Goal: Information Seeking & Learning: Learn about a topic

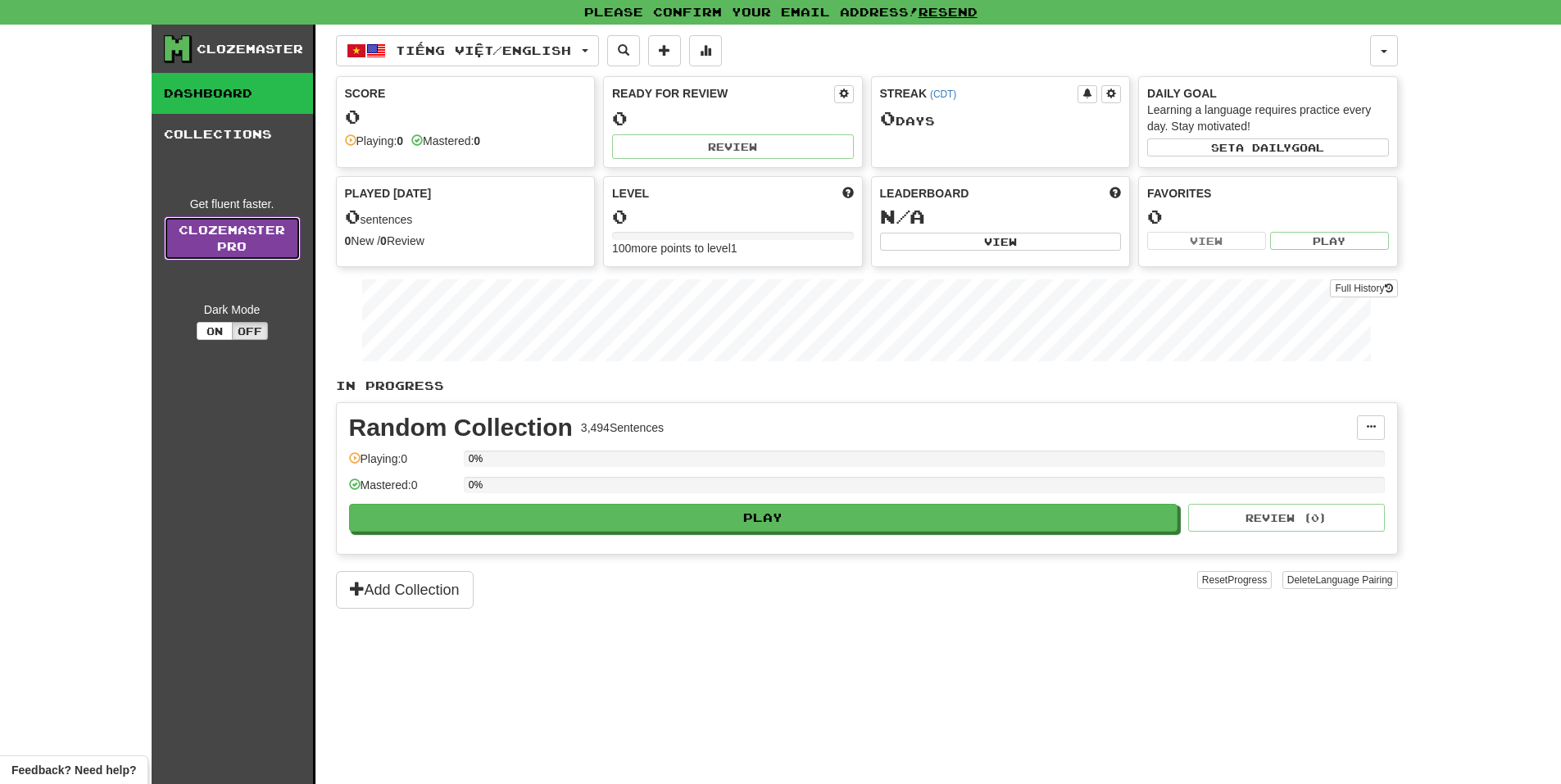
click at [215, 253] on link "Clozemaster Pro" at bounding box center [232, 238] width 137 height 44
click at [234, 344] on div "Clozemaster Dashboard Collections Get fluent faster. Clozemaster Pro Dark Mode …" at bounding box center [234, 425] width 164 height 800
click at [241, 330] on button "Off" at bounding box center [249, 330] width 36 height 18
click at [227, 329] on button "On" at bounding box center [214, 330] width 36 height 18
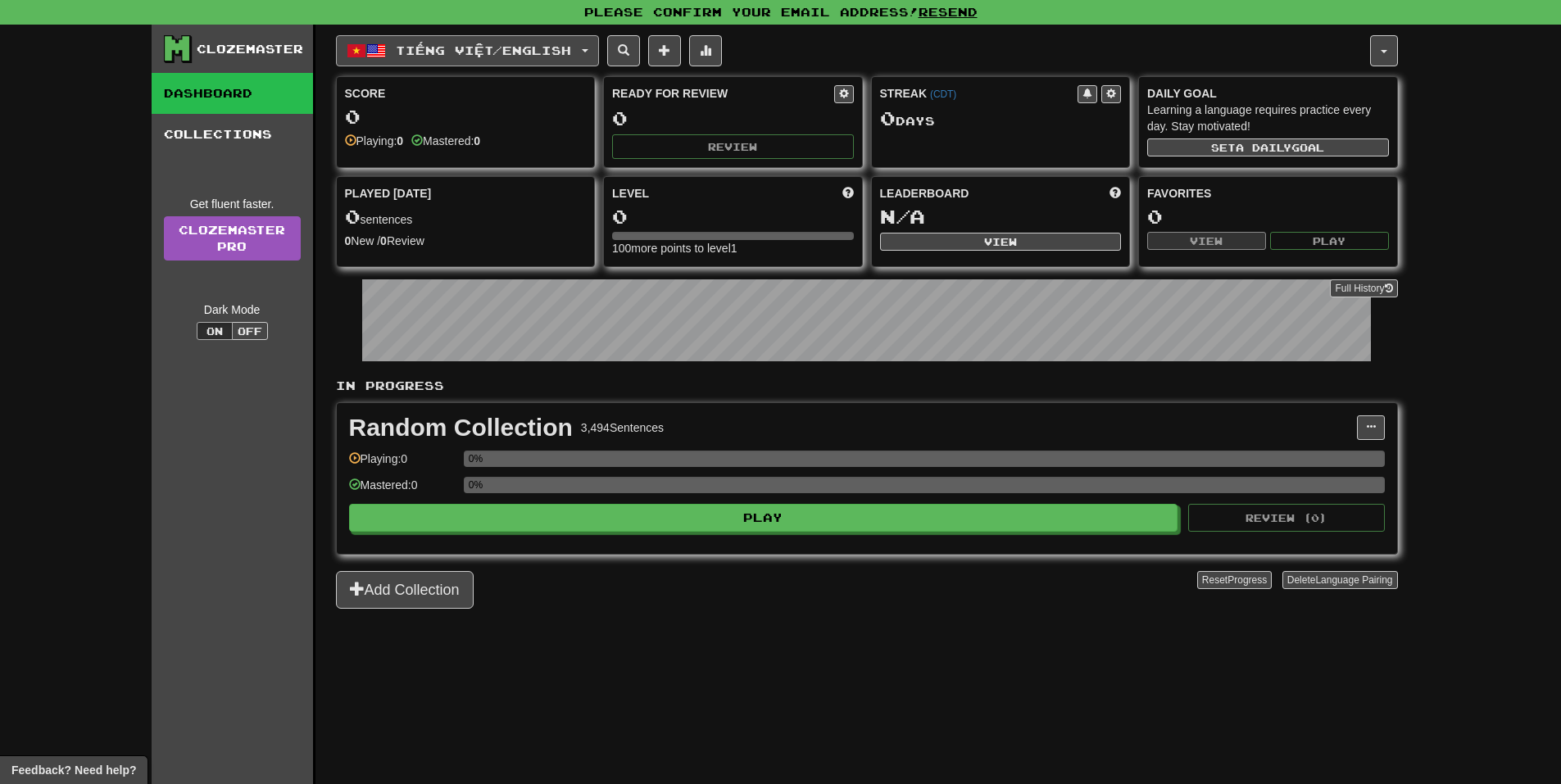
click at [404, 63] on button "Tiếng Việt / English" at bounding box center [467, 50] width 263 height 31
click at [399, 149] on link "Language Pairing" at bounding box center [455, 154] width 204 height 23
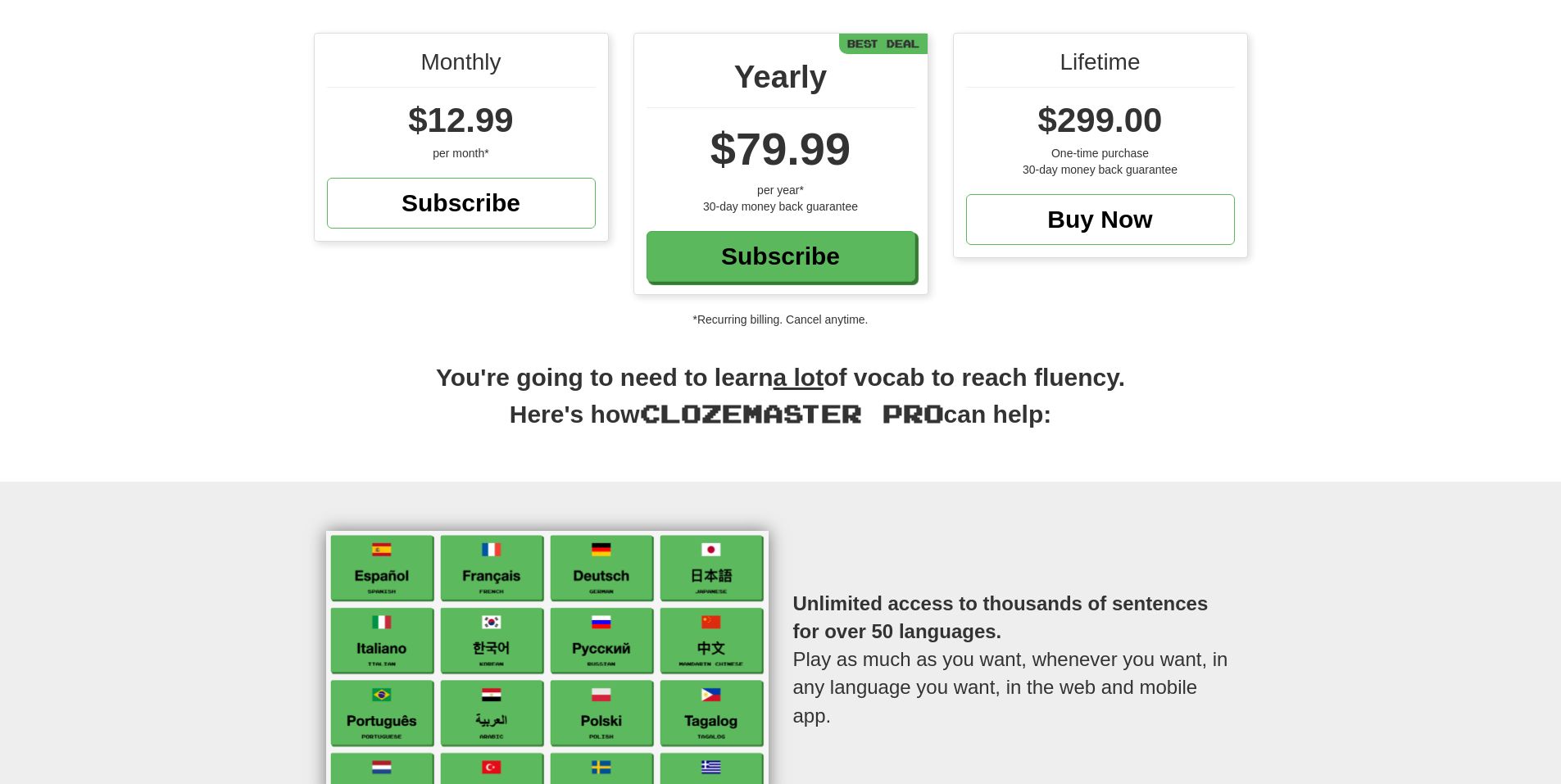
scroll to position [246, 0]
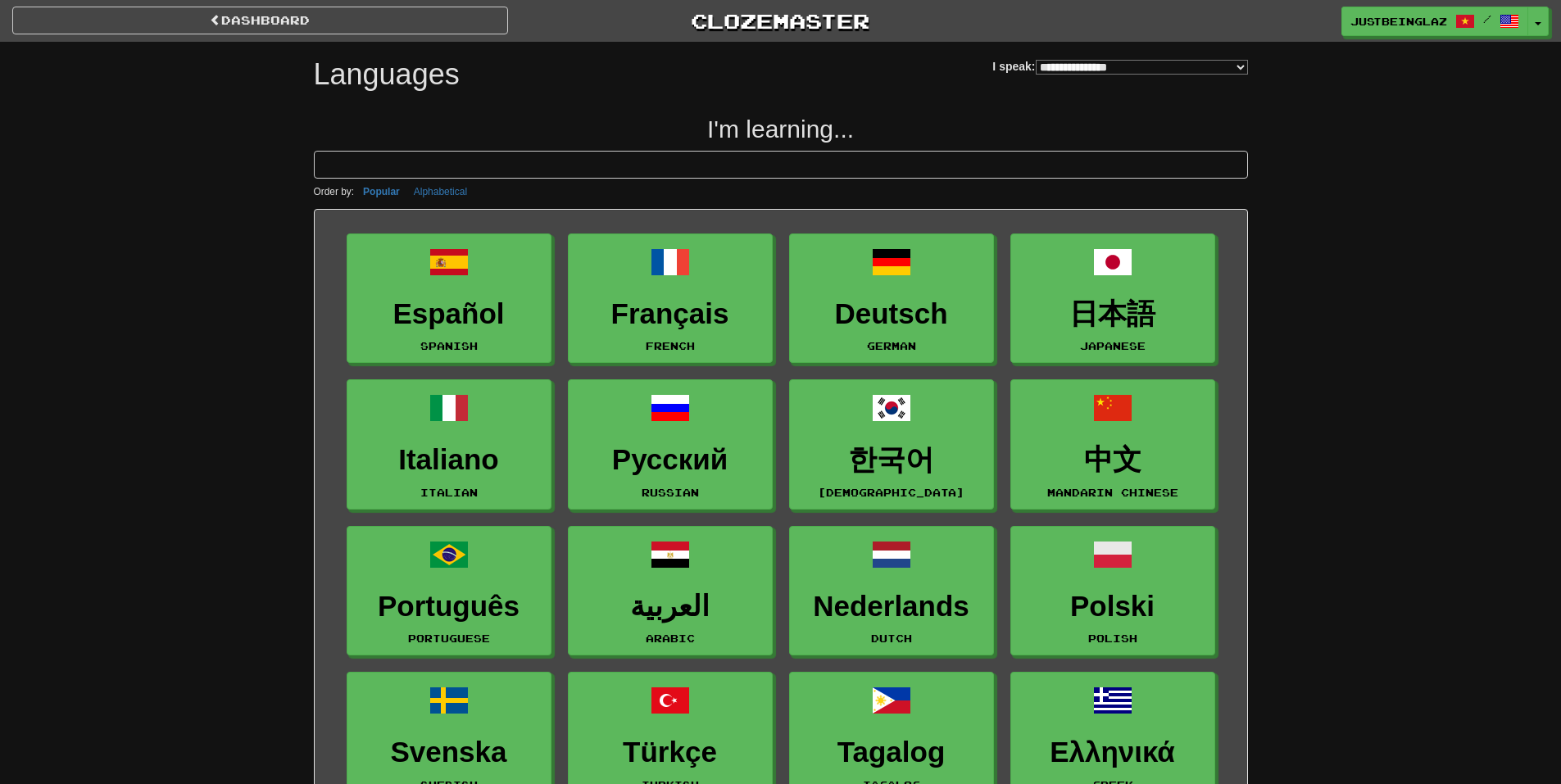
select select "*******"
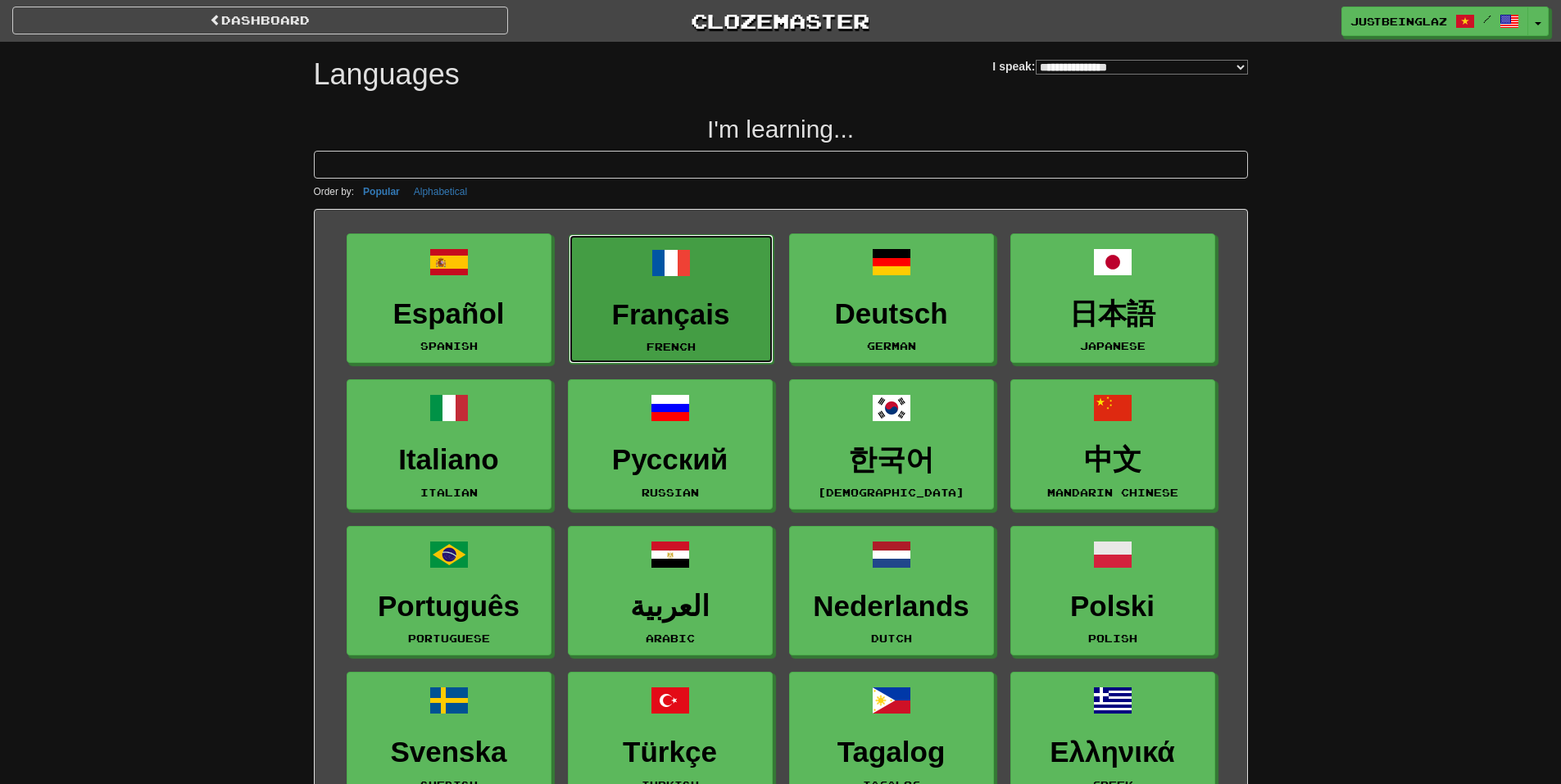
click at [638, 295] on link "Français French" at bounding box center [671, 300] width 204 height 130
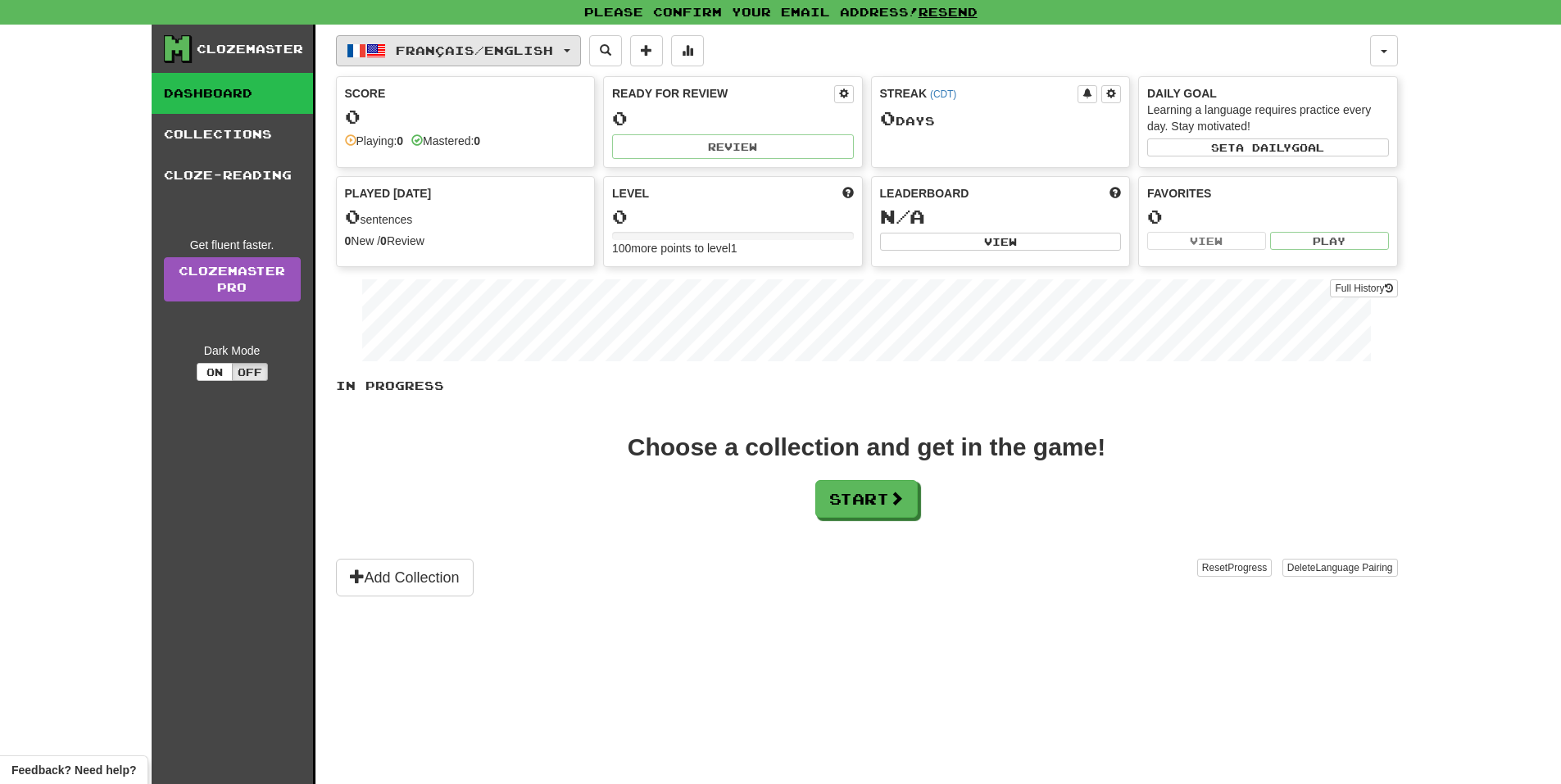
click at [498, 61] on button "Français / English" at bounding box center [458, 50] width 245 height 31
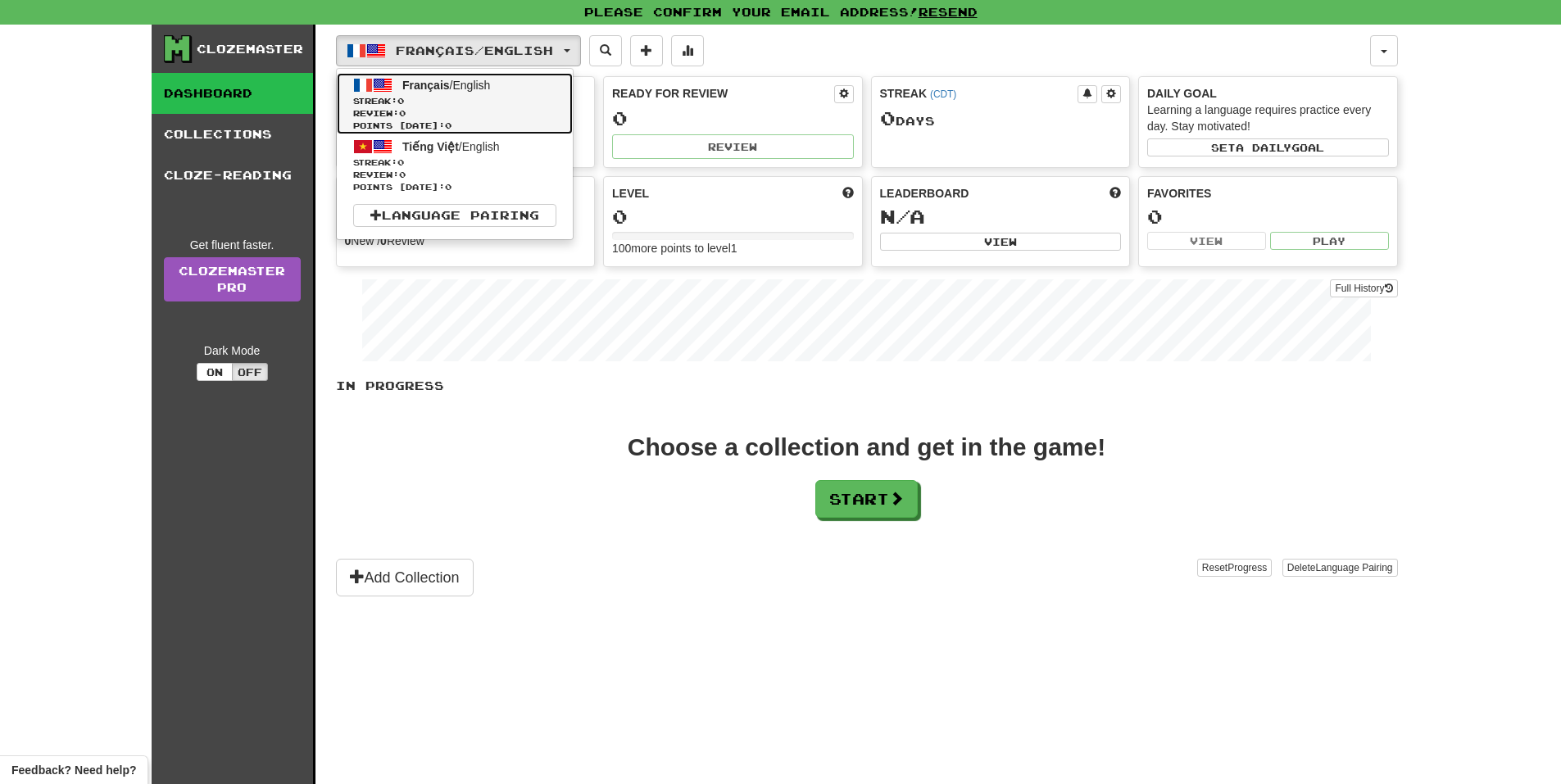
click at [497, 100] on span "Streak: 0" at bounding box center [455, 101] width 204 height 12
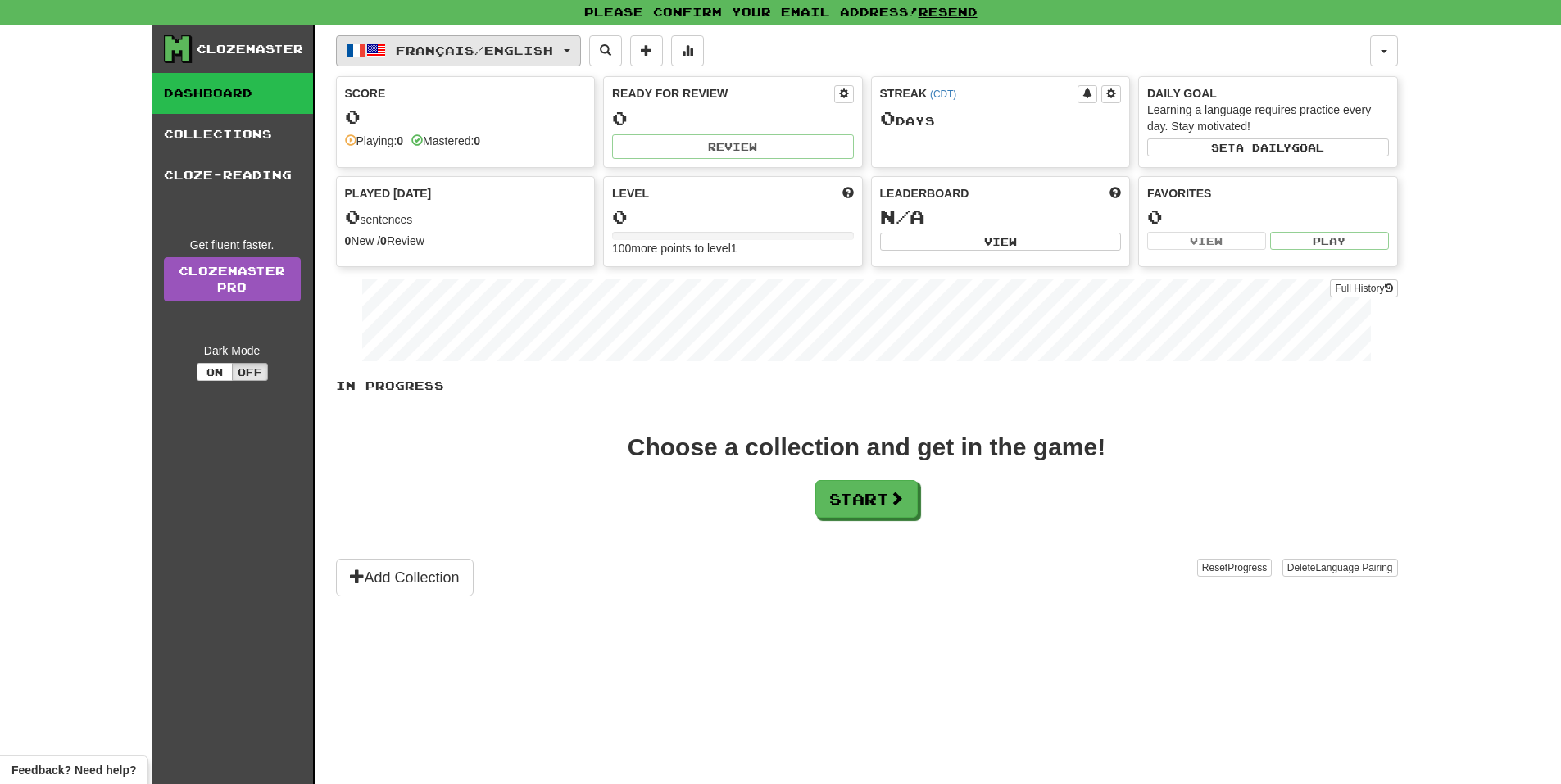
click at [557, 60] on button "Français / English" at bounding box center [458, 50] width 245 height 31
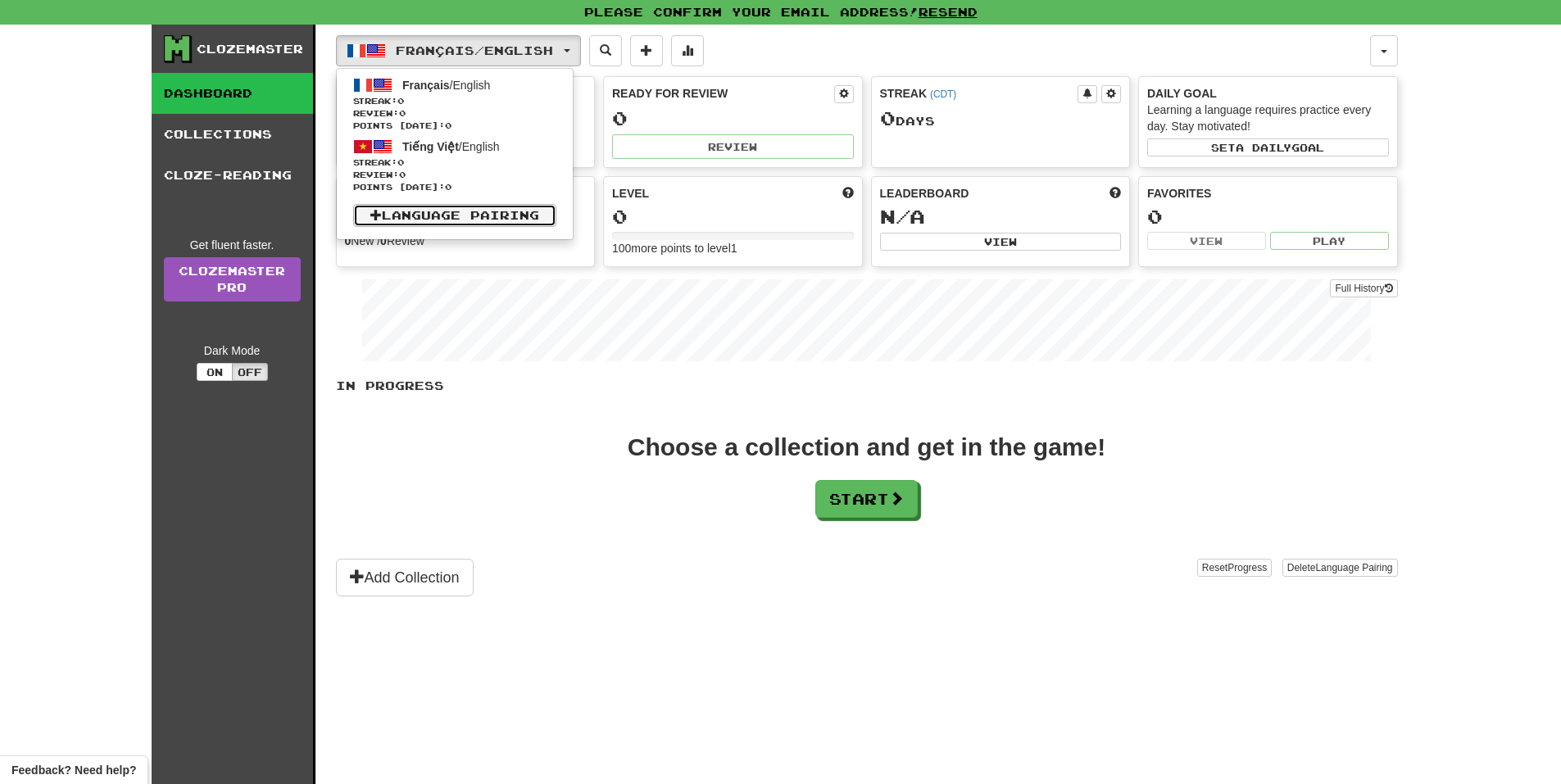
click at [473, 207] on link "Language Pairing" at bounding box center [455, 216] width 204 height 23
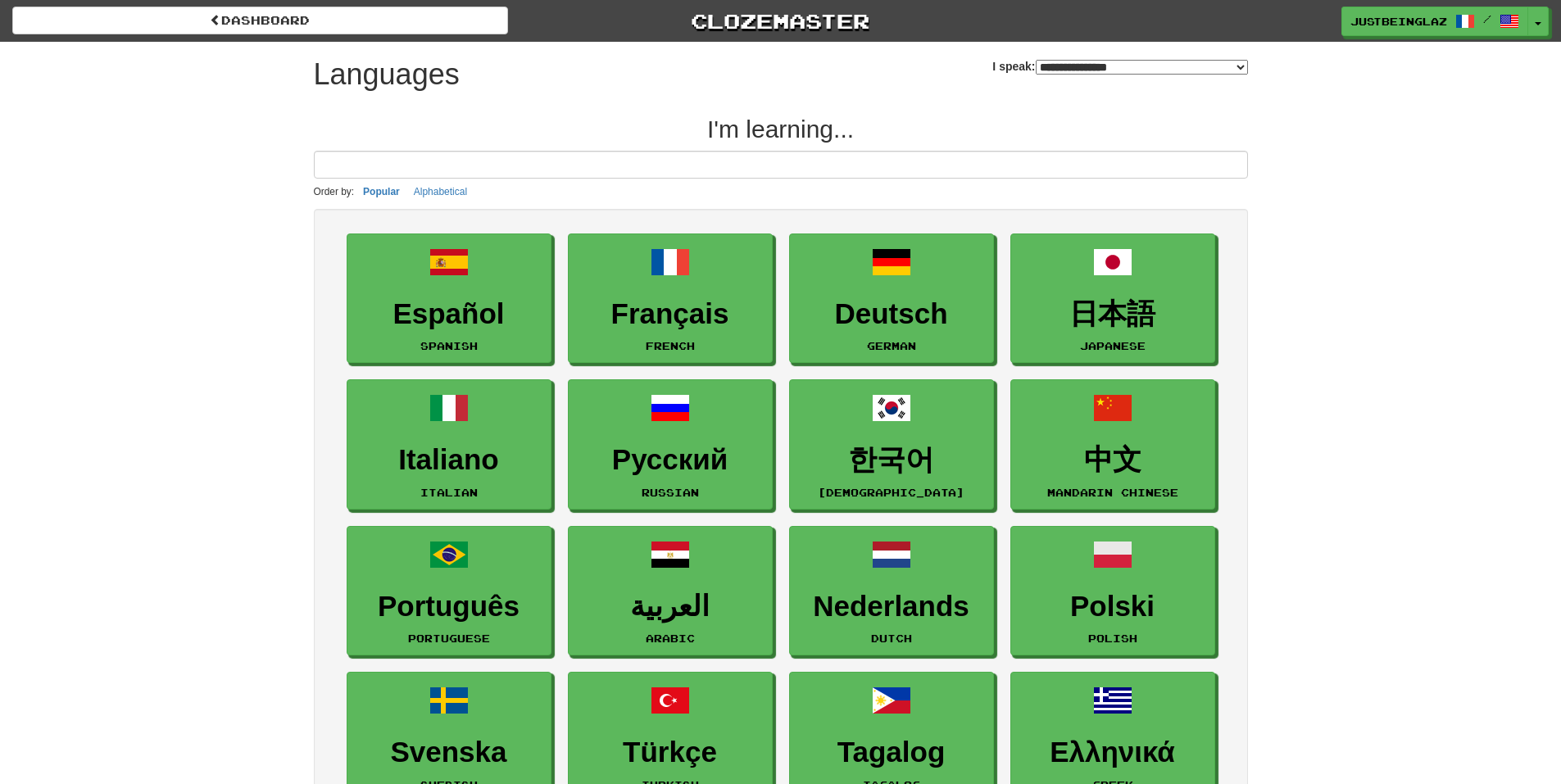
select select "*******"
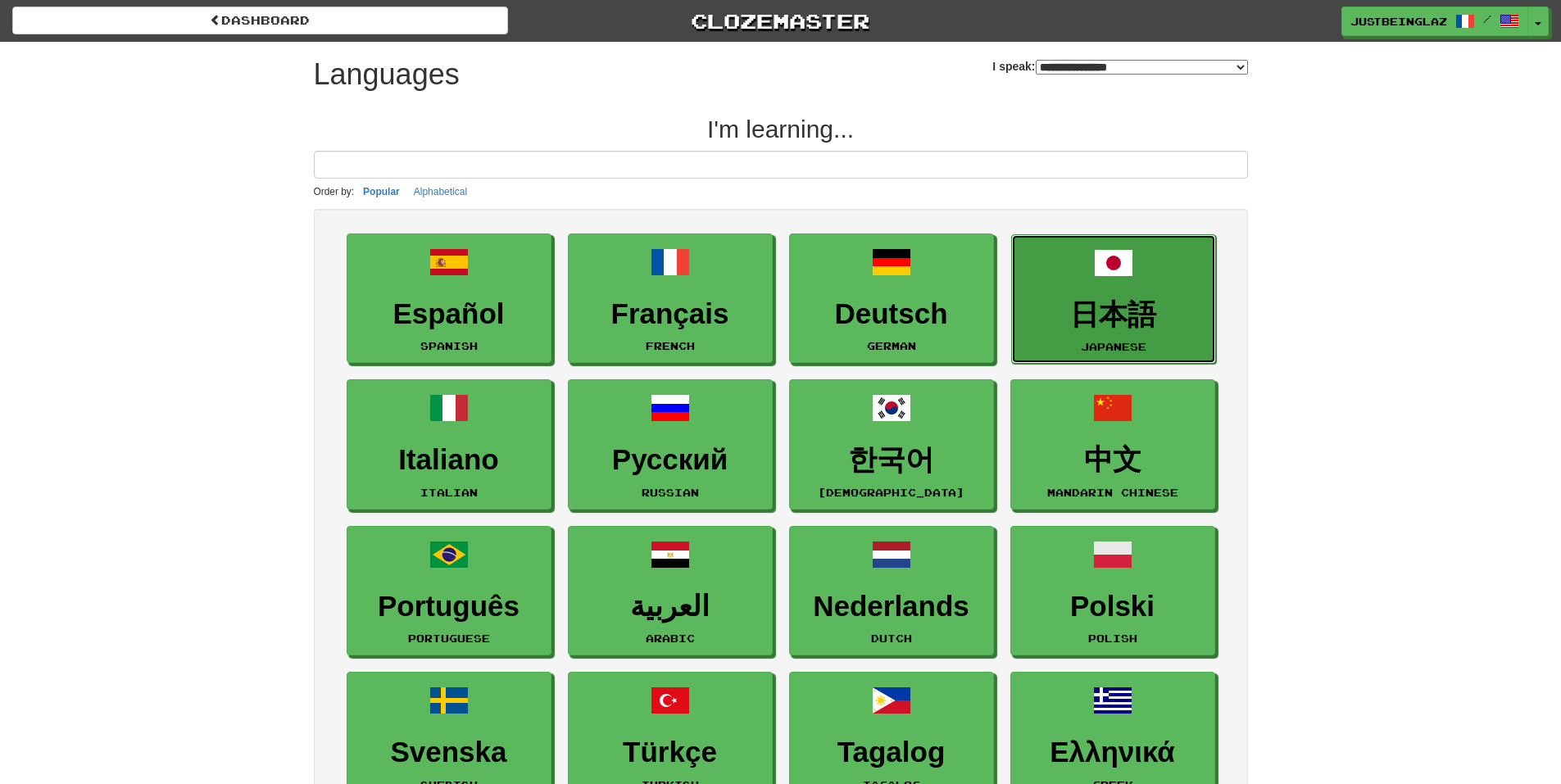
click at [1091, 313] on h3 "日本語" at bounding box center [1114, 314] width 187 height 32
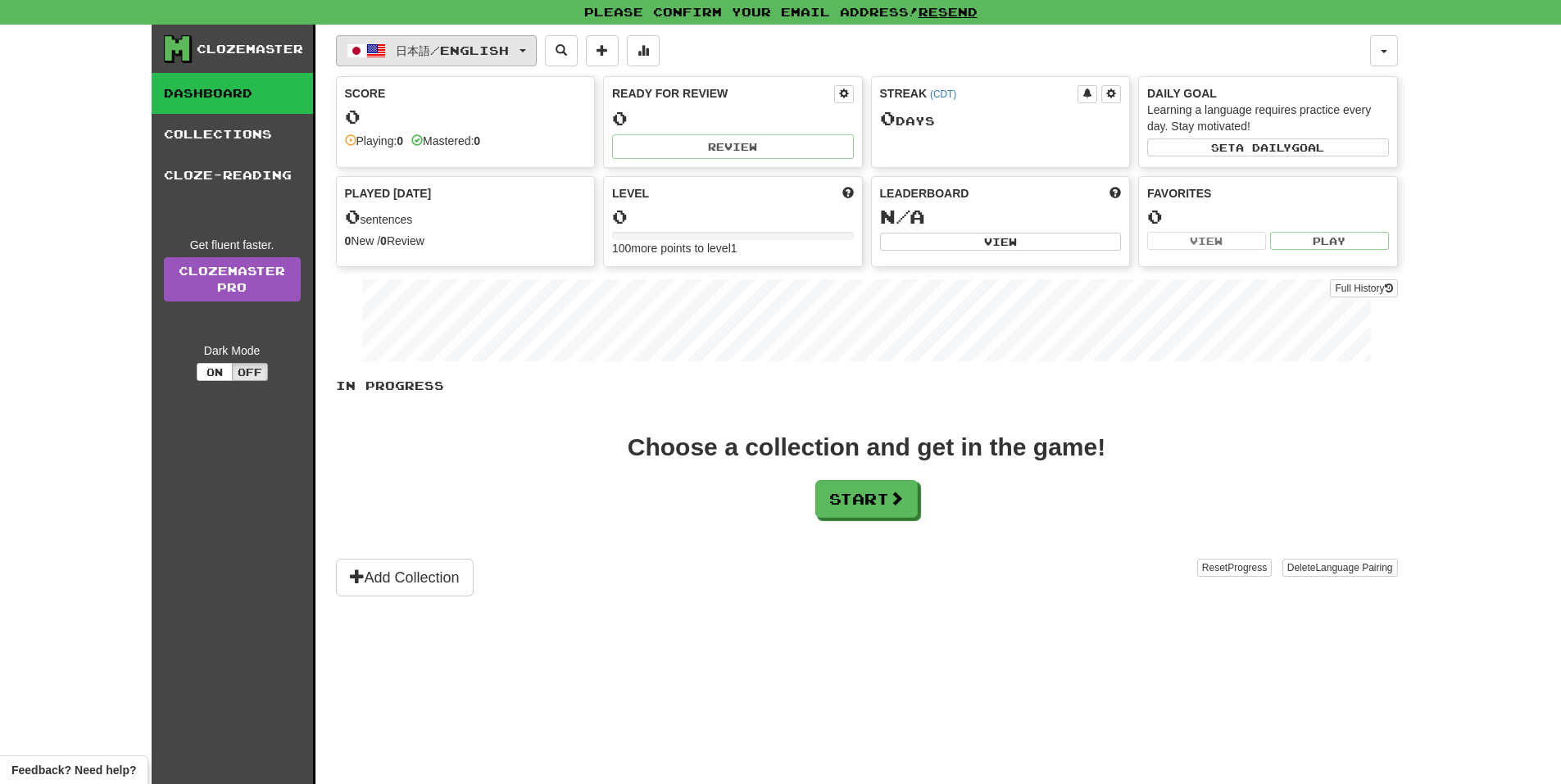
click at [510, 59] on button "日本語 / English" at bounding box center [436, 50] width 201 height 31
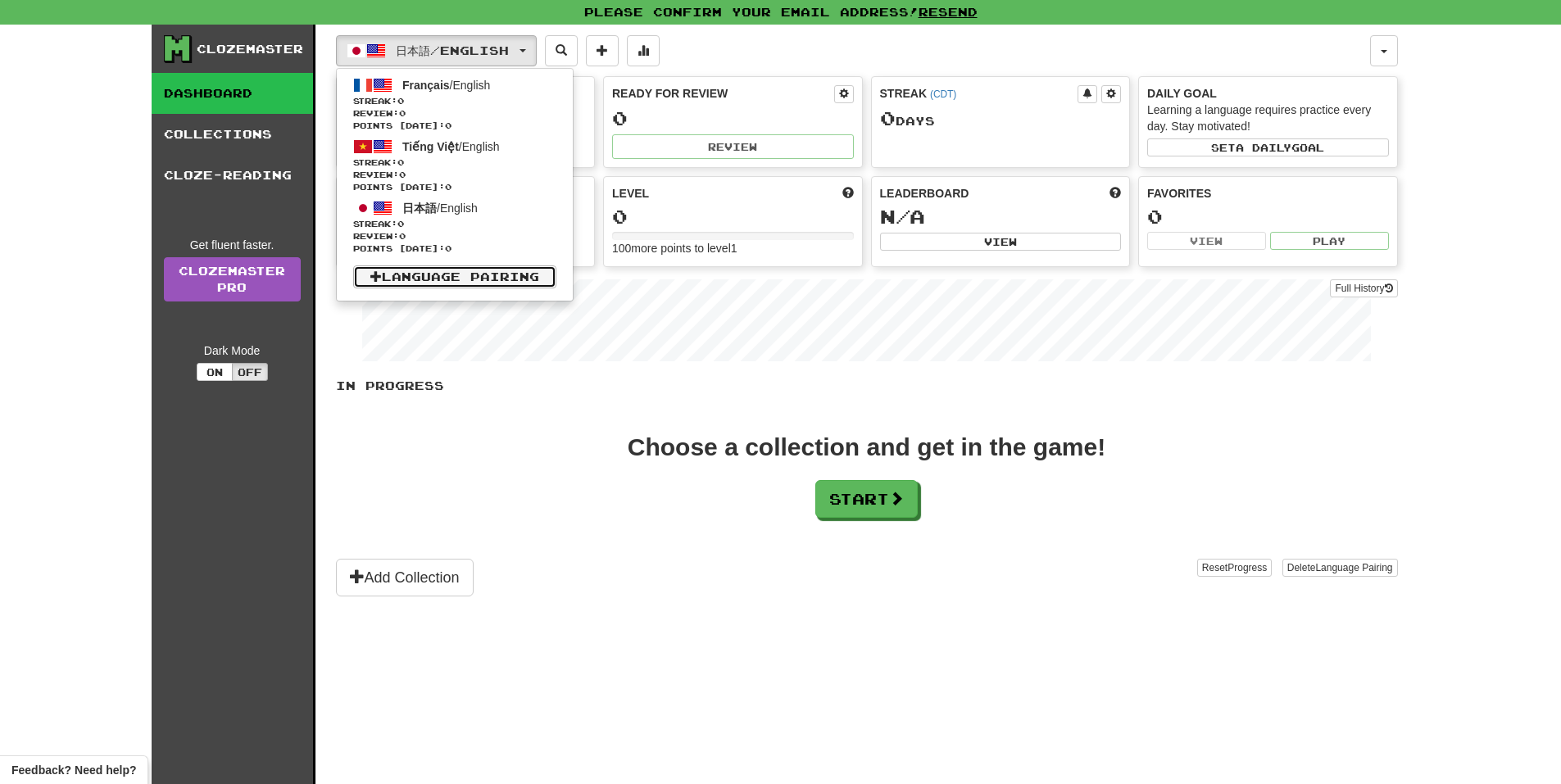
click at [497, 270] on link "Language Pairing" at bounding box center [455, 277] width 204 height 23
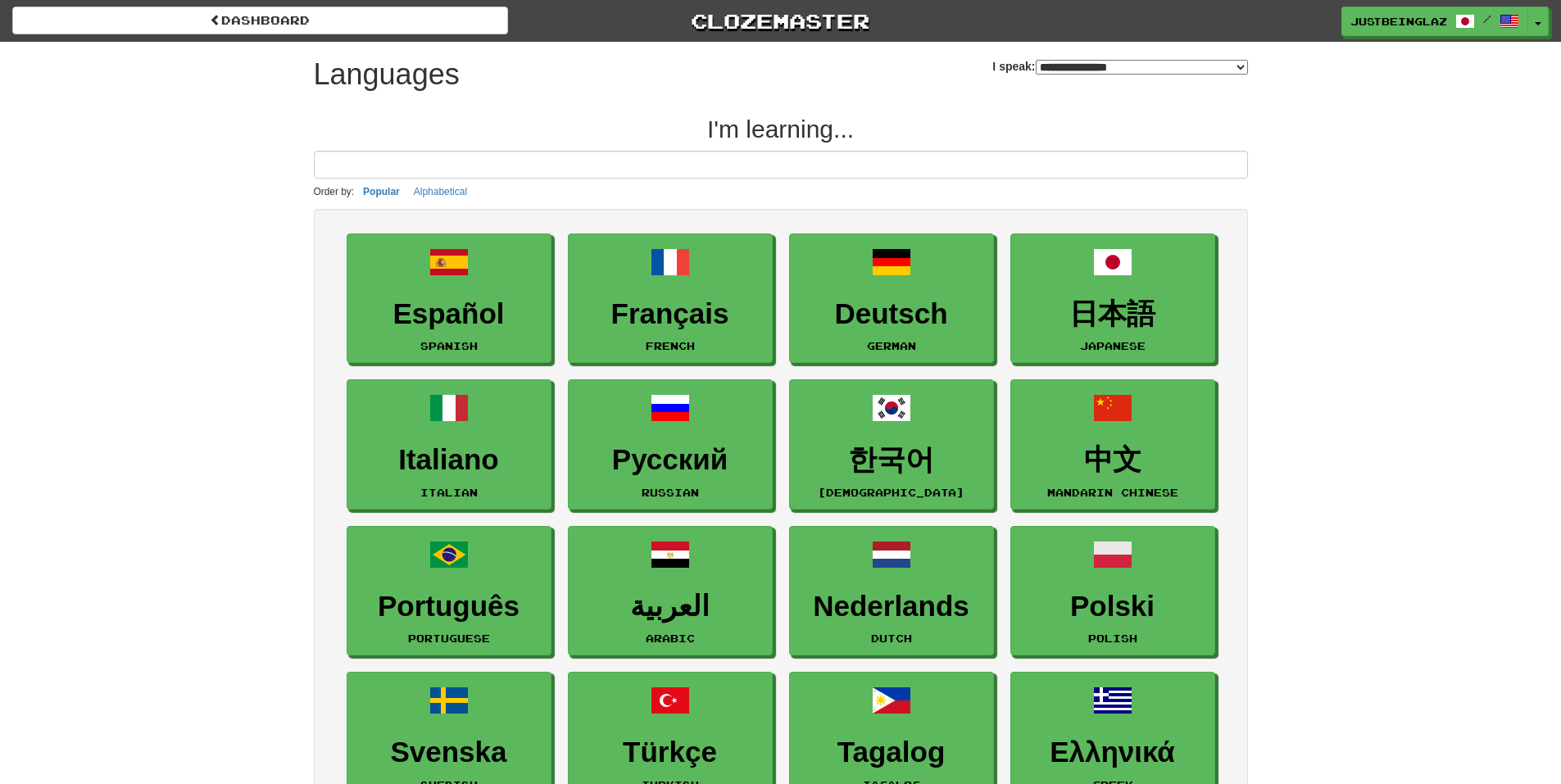
select select "*******"
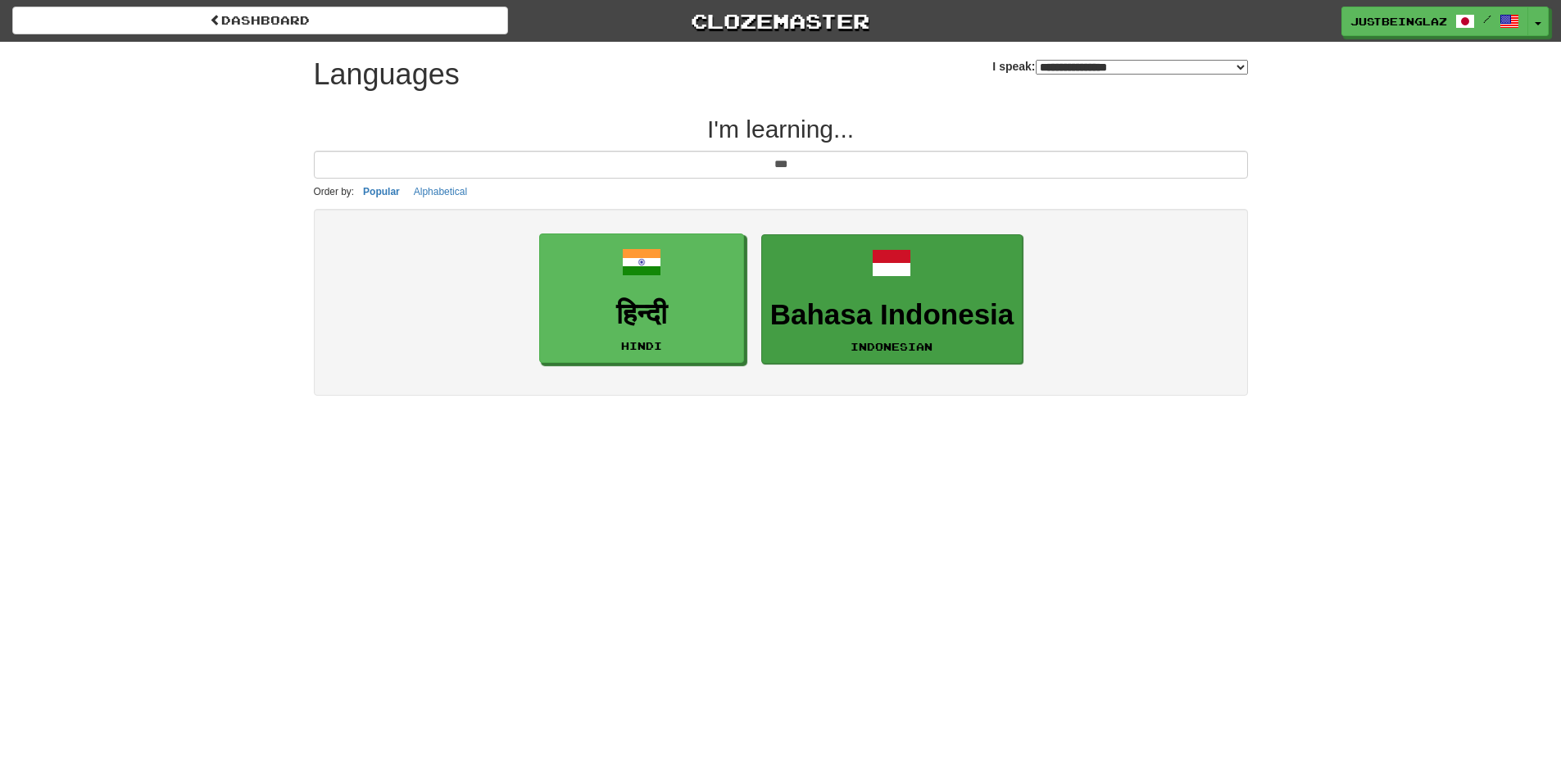
type input "***"
click at [832, 258] on link "Bahasa Indonesia Indonesian" at bounding box center [893, 300] width 263 height 130
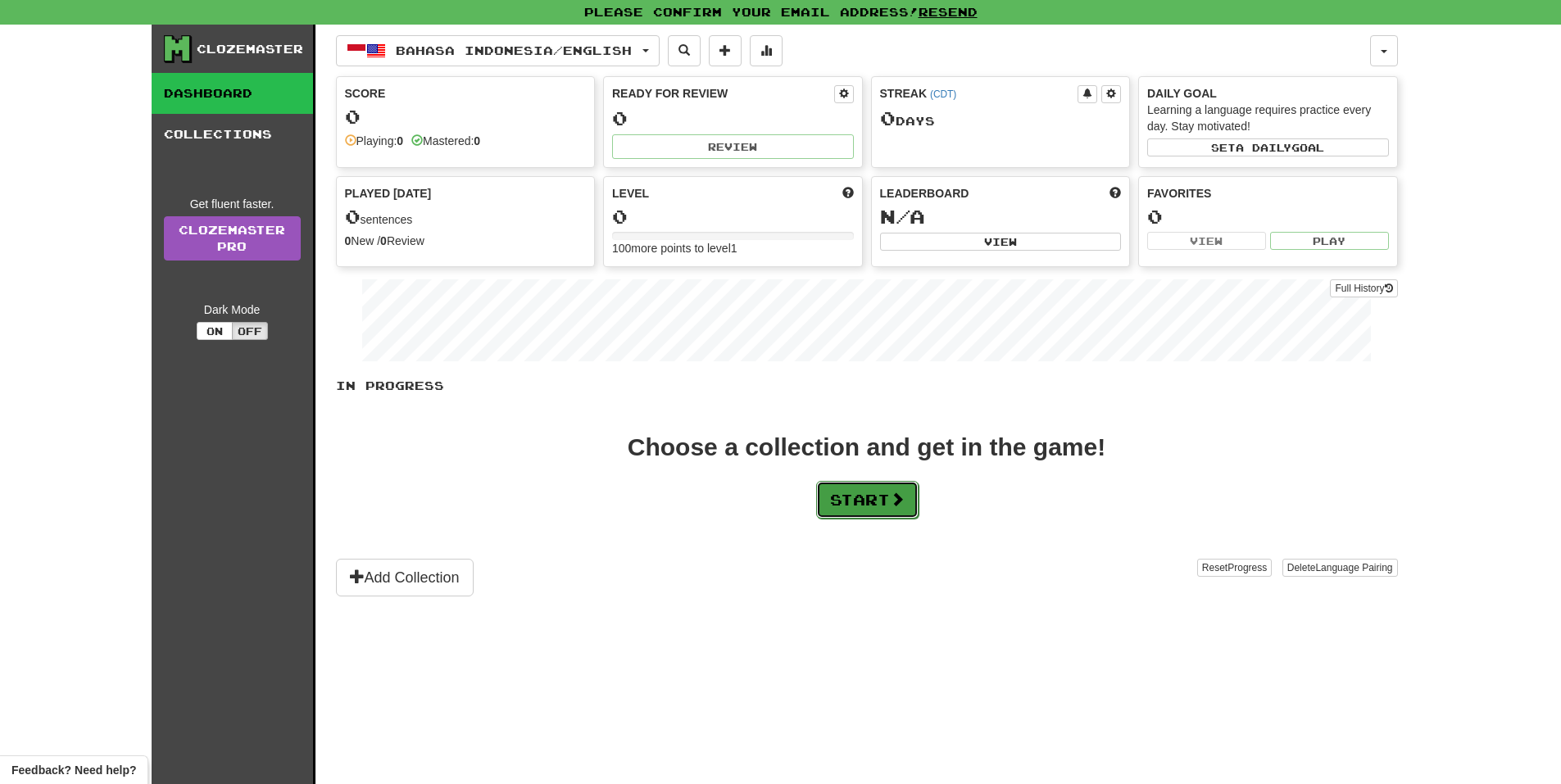
click at [823, 498] on button "Start" at bounding box center [867, 499] width 102 height 38
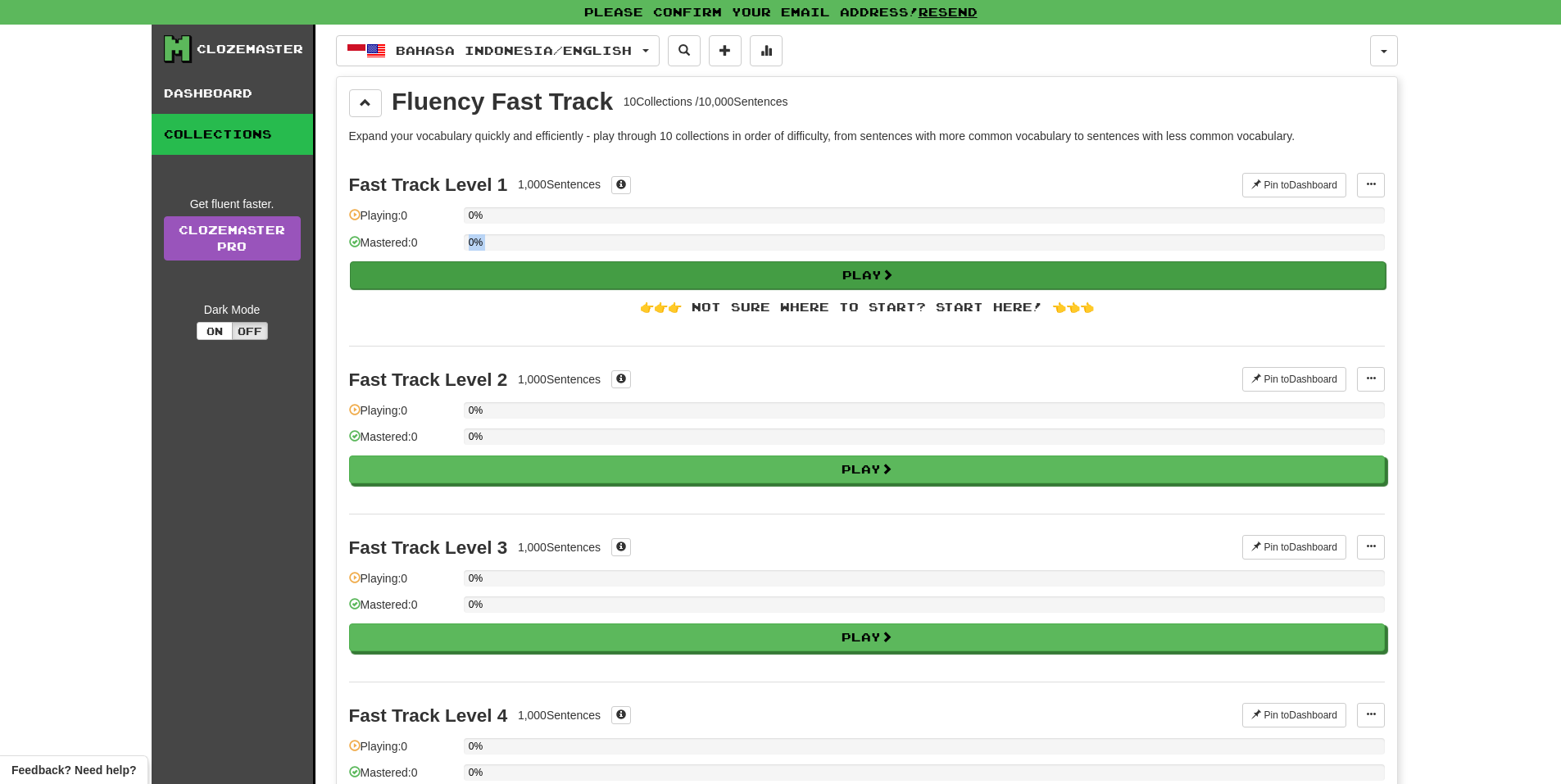
click at [566, 262] on div "Fast Track Level 1 1,000 Sentences Pin to Dashboard Pin to Dashboard Manage Sen…" at bounding box center [866, 249] width 1036 height 194
click at [566, 266] on button "Play" at bounding box center [867, 276] width 1036 height 28
select select "**"
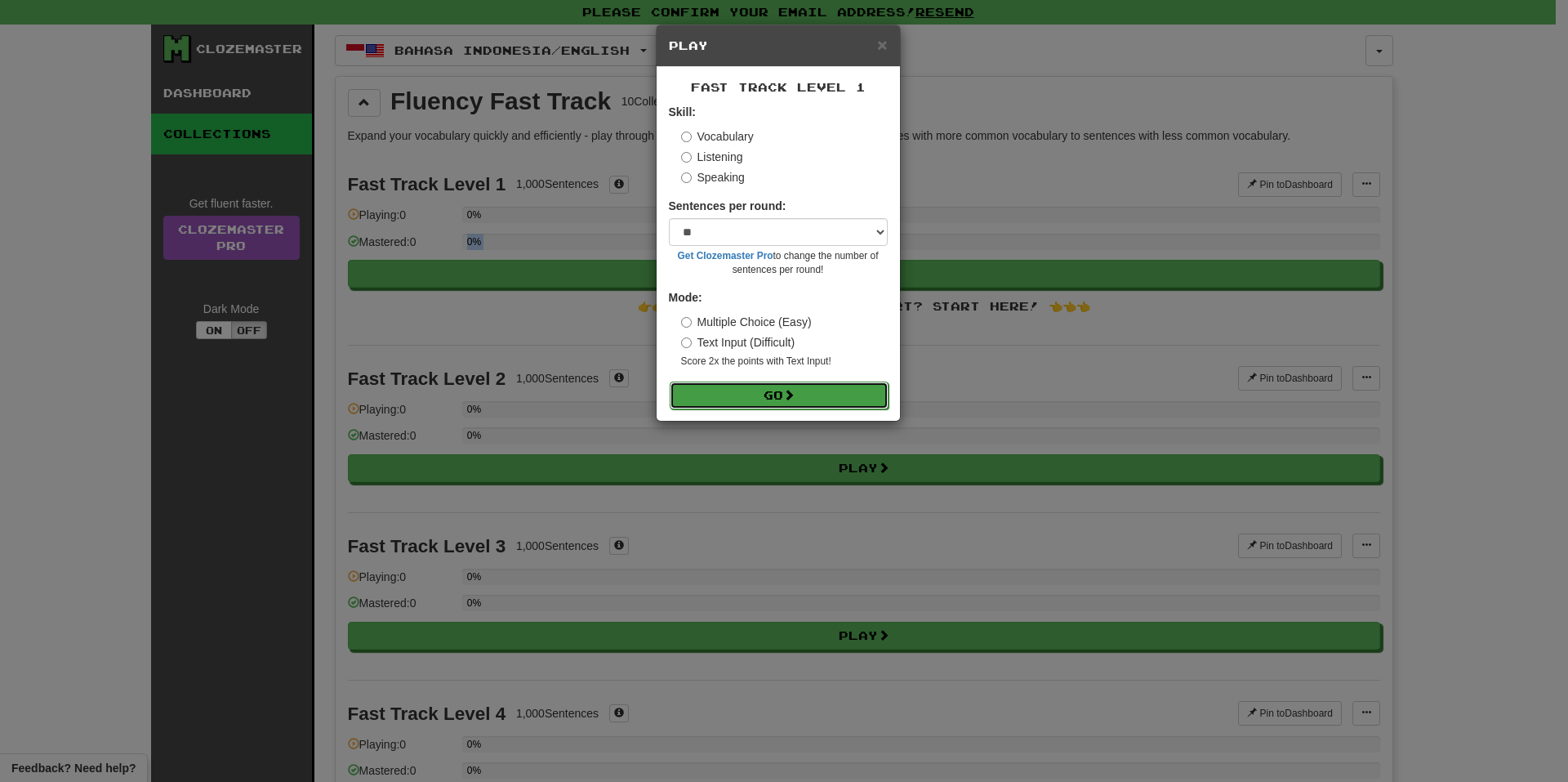
click at [752, 395] on button "Go" at bounding box center [779, 395] width 219 height 28
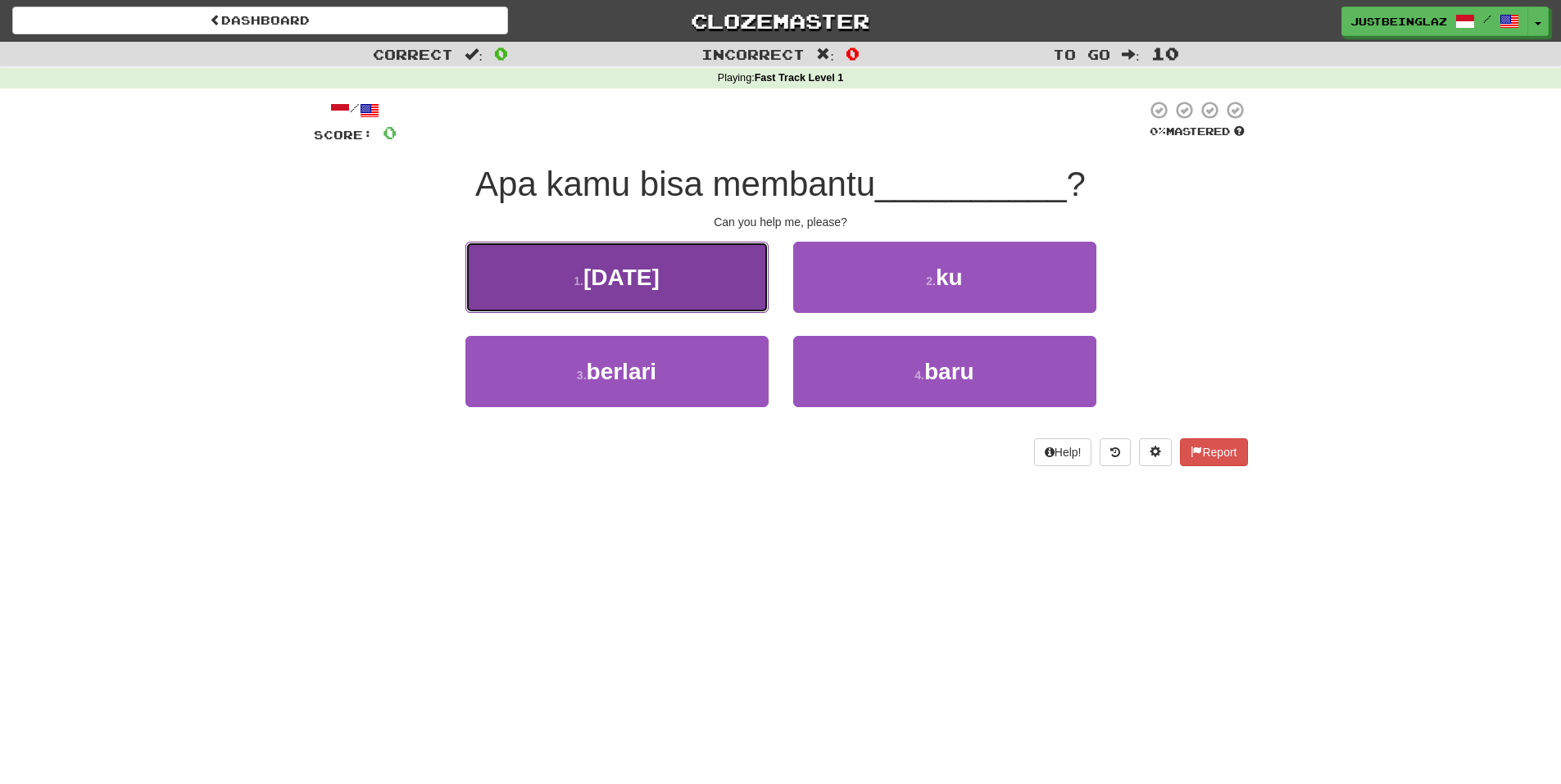
click at [725, 271] on button "1 . [GEOGRAPHIC_DATA]" at bounding box center [617, 277] width 303 height 71
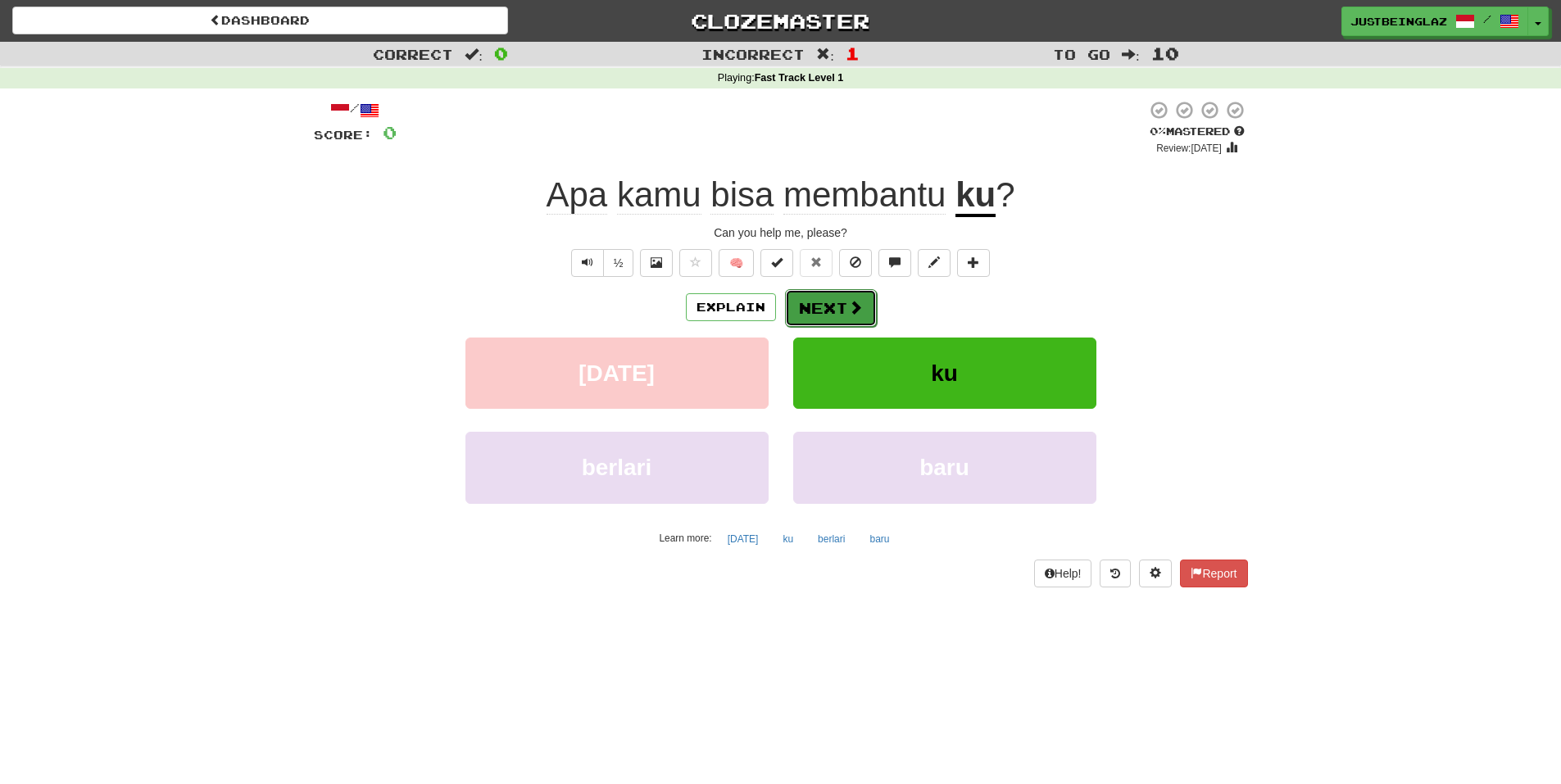
click at [836, 311] on button "Next" at bounding box center [831, 307] width 92 height 38
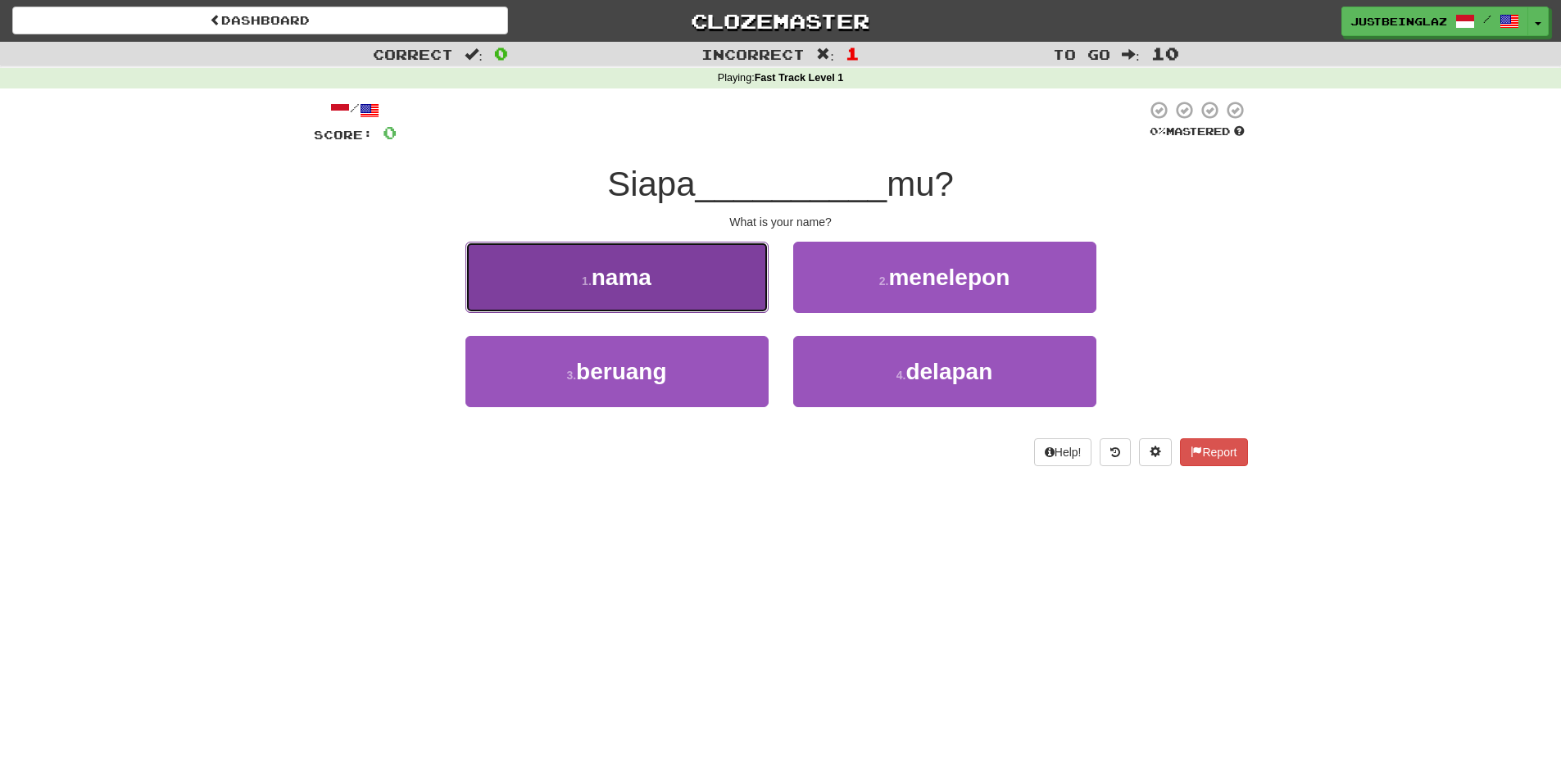
click at [679, 275] on button "1 . nama" at bounding box center [617, 277] width 303 height 71
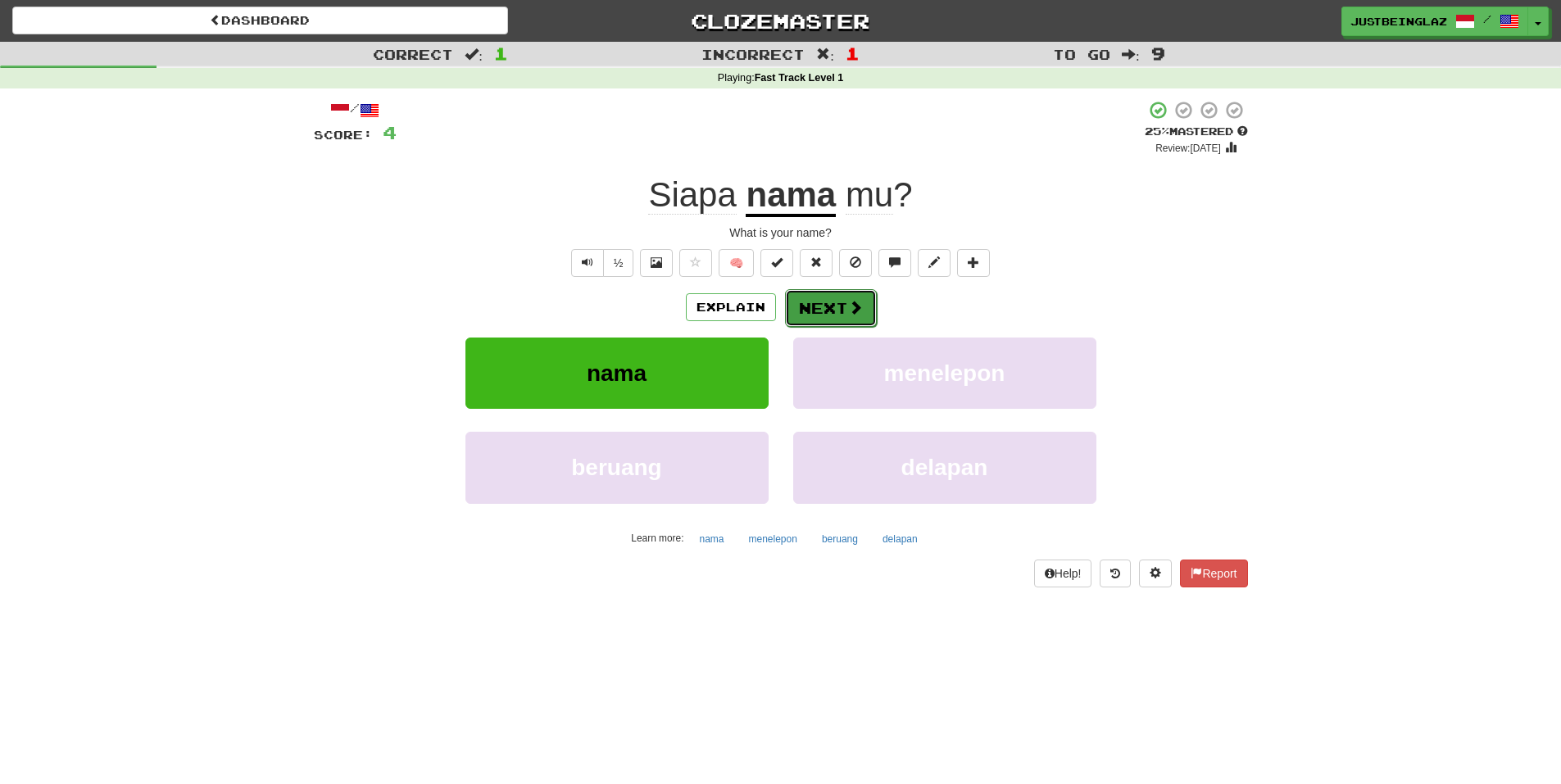
click at [796, 300] on button "Next" at bounding box center [831, 307] width 92 height 38
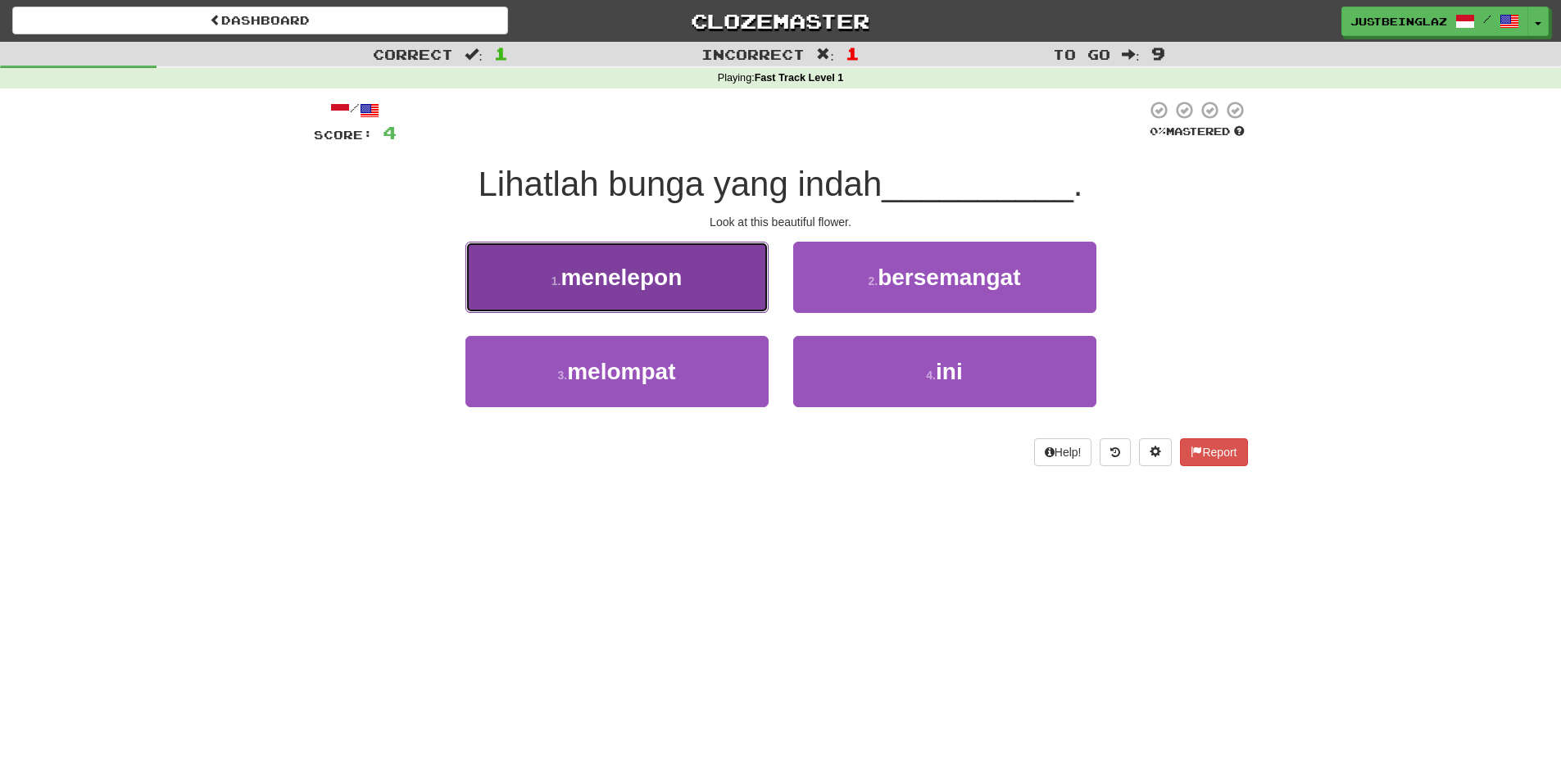
click at [727, 300] on button "1 . menelepon" at bounding box center [617, 277] width 303 height 71
